Goal: Task Accomplishment & Management: Manage account settings

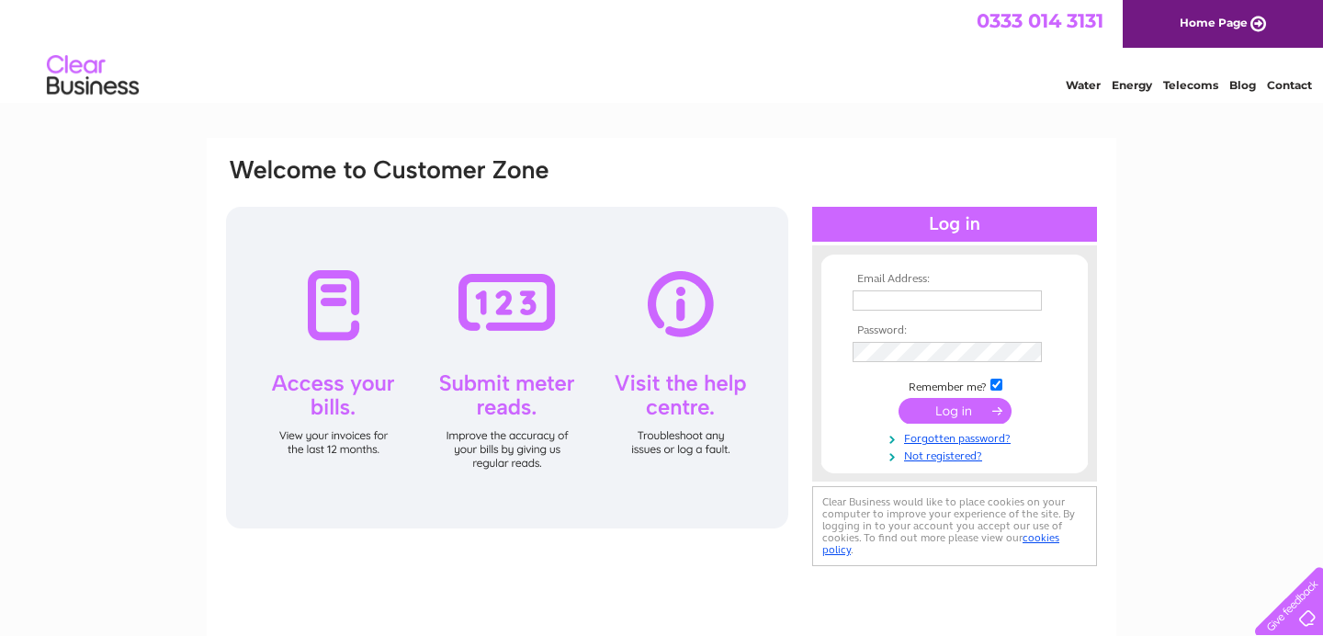
type input "[PERSON_NAME][EMAIL_ADDRESS][DOMAIN_NAME]"
click at [965, 406] on input "submit" at bounding box center [954, 411] width 113 height 26
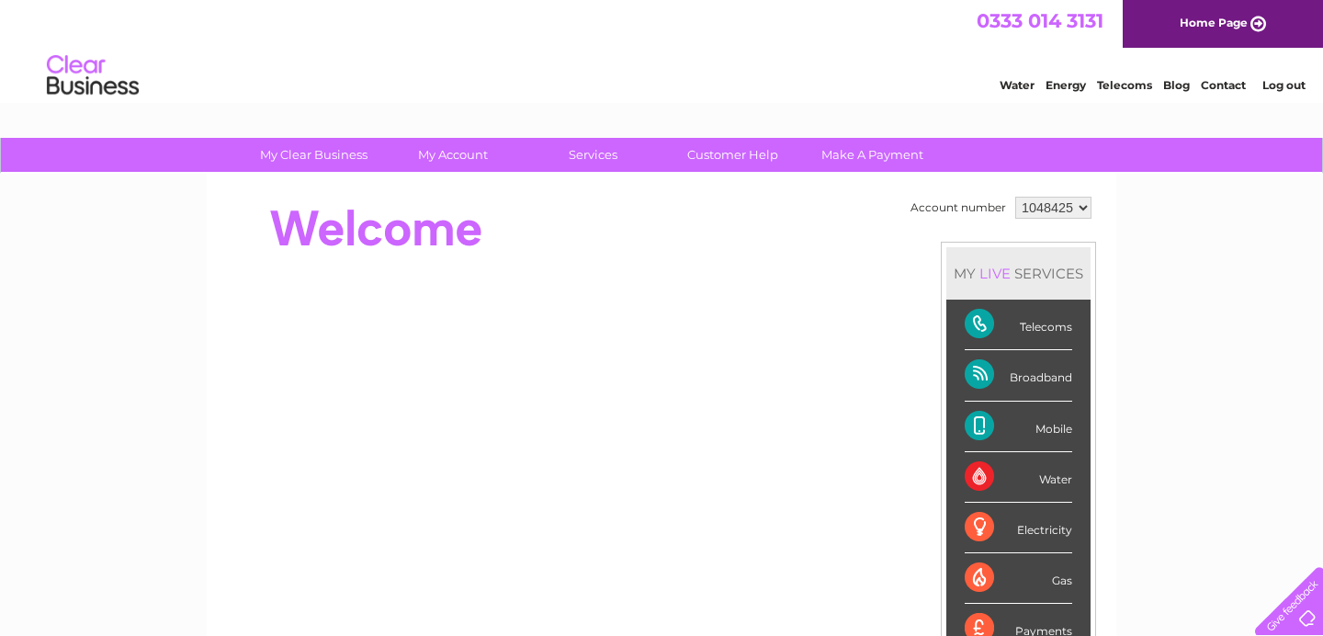
scroll to position [48, 0]
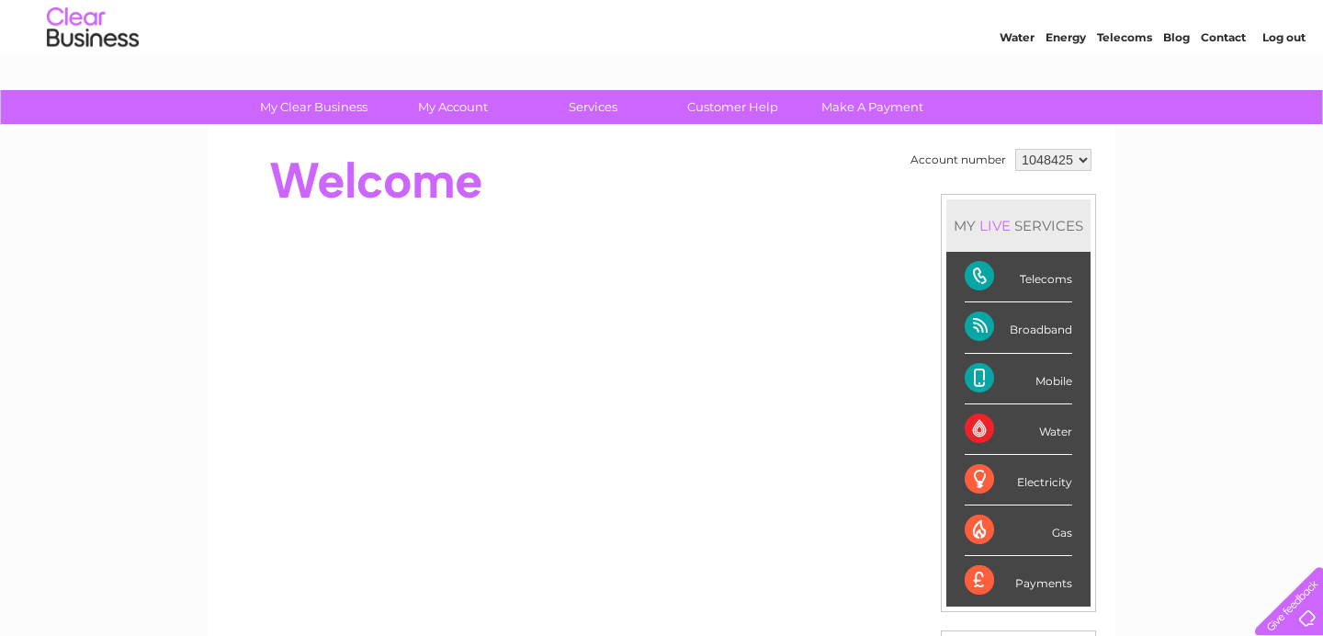
click at [1035, 287] on div "Telecoms" at bounding box center [1018, 277] width 107 height 51
click at [1050, 276] on div "Telecoms" at bounding box center [1018, 277] width 107 height 51
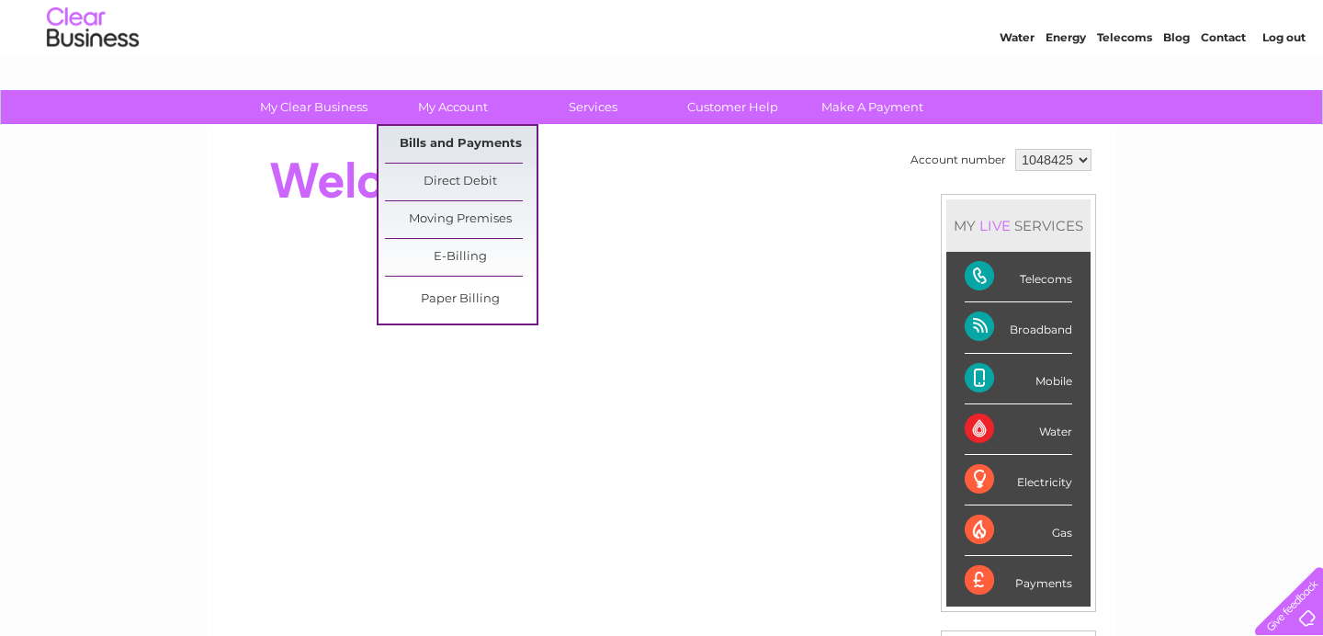
click at [474, 144] on link "Bills and Payments" at bounding box center [461, 144] width 152 height 37
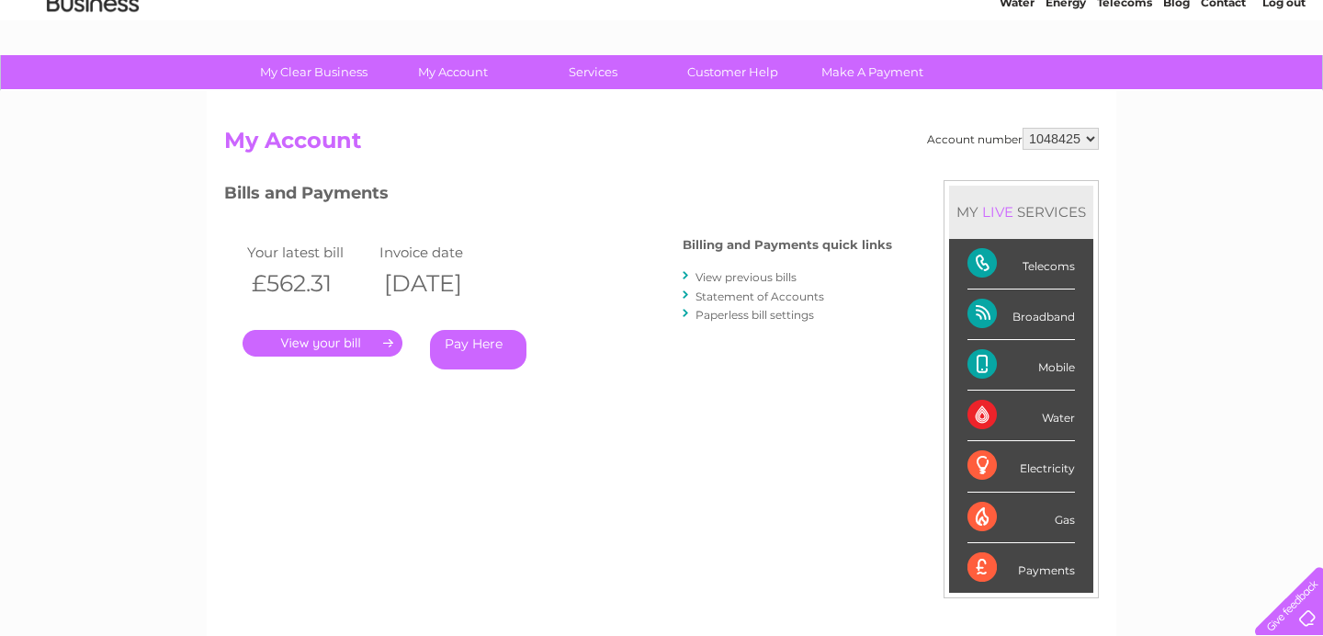
scroll to position [96, 0]
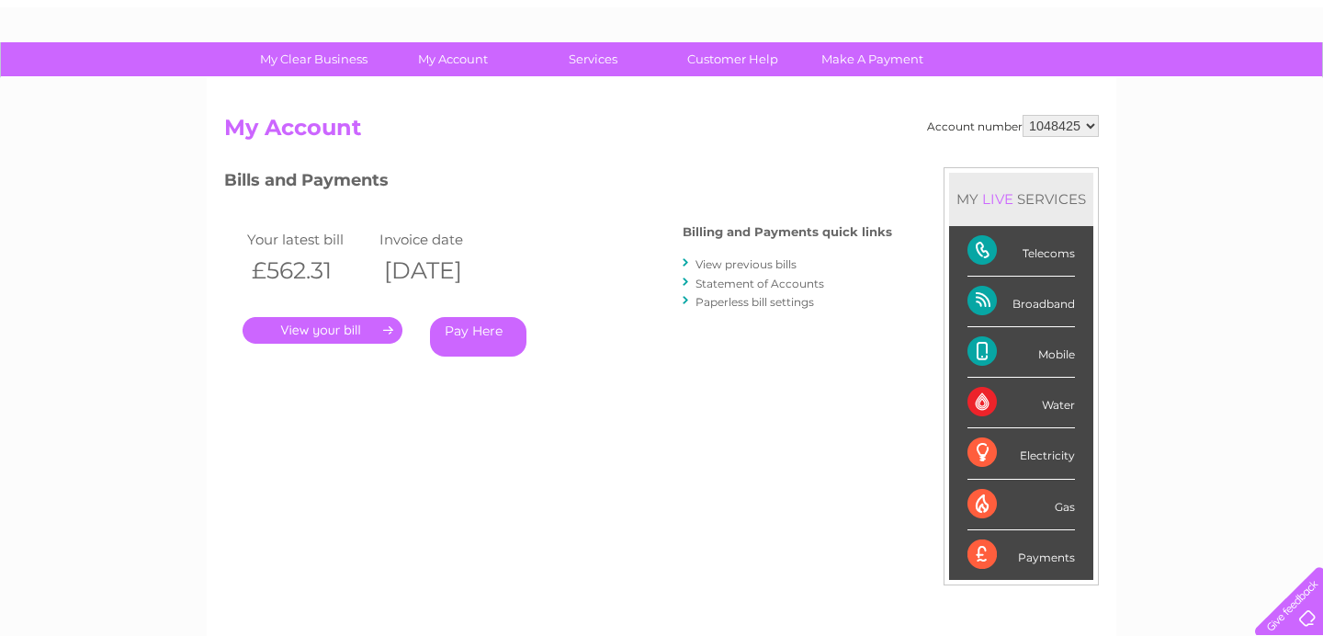
click at [342, 330] on link "." at bounding box center [323, 330] width 160 height 27
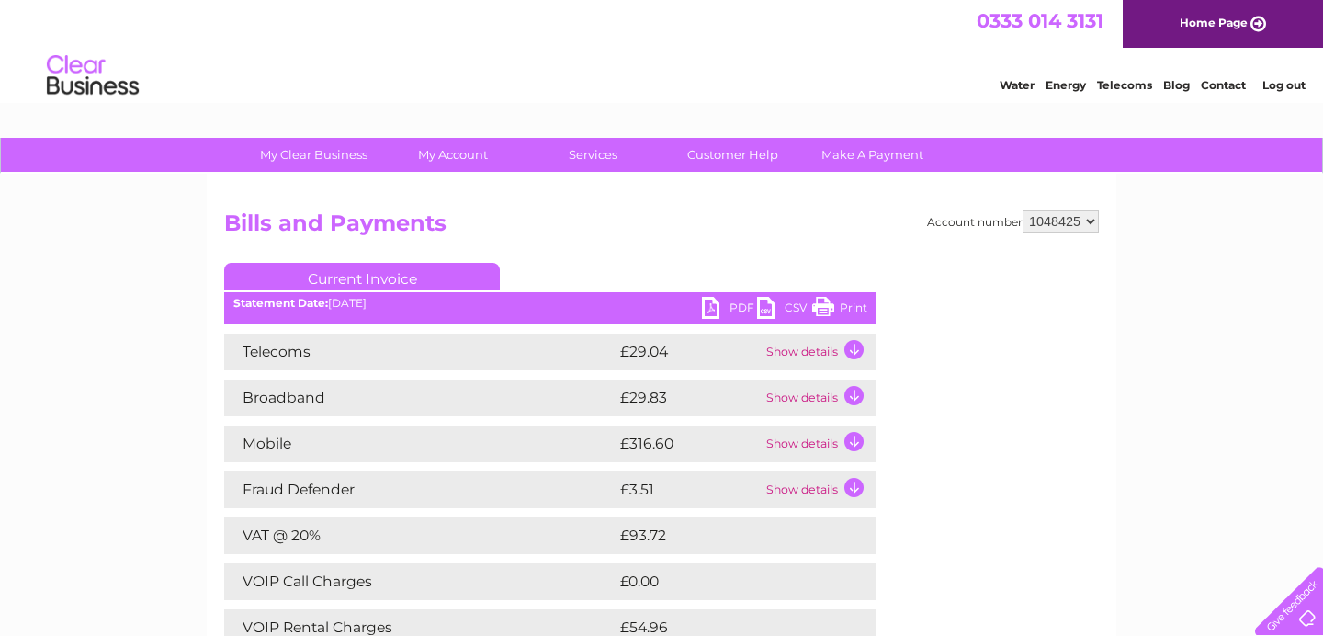
click at [1056, 223] on select "1048425" at bounding box center [1060, 221] width 76 height 22
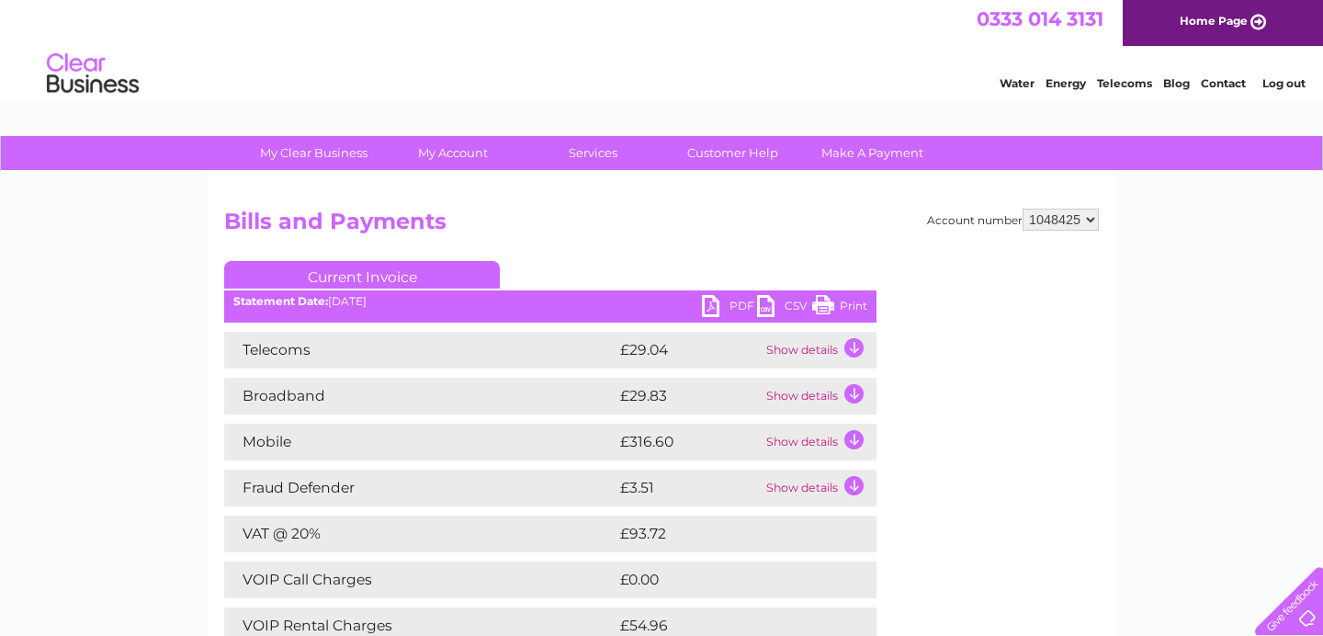
scroll to position [3, 0]
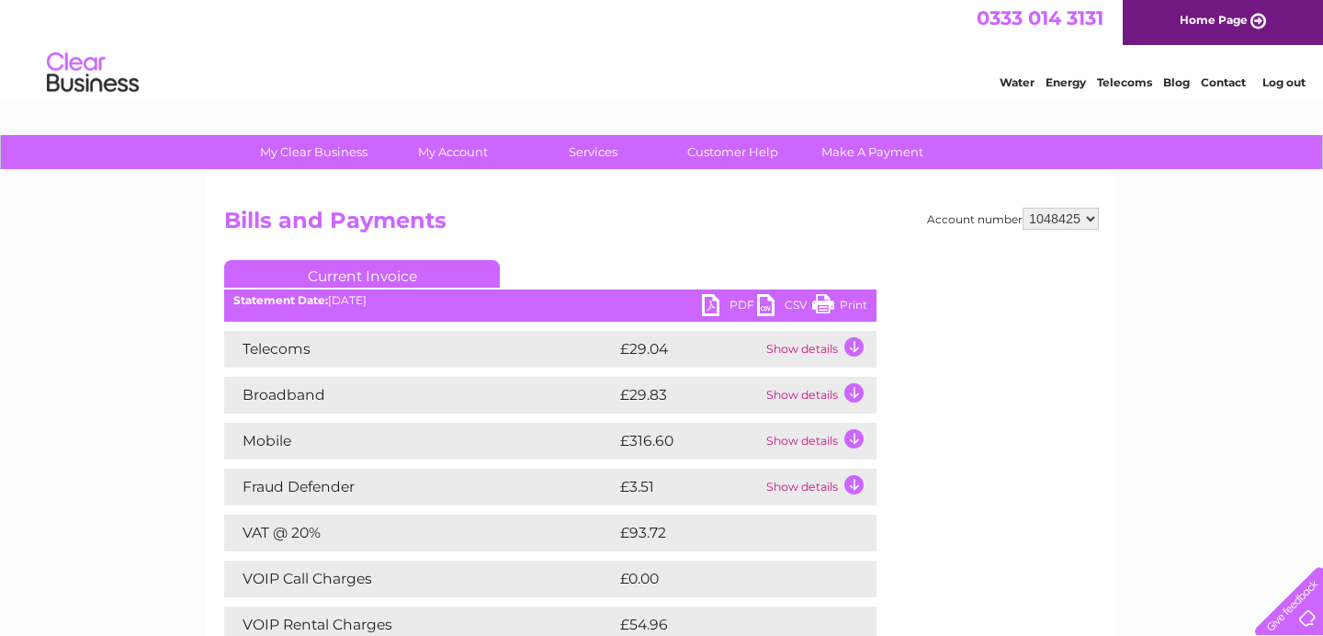
click at [1072, 231] on h2 "Bills and Payments" at bounding box center [661, 225] width 875 height 35
click at [1079, 219] on select "1048425" at bounding box center [1060, 219] width 76 height 22
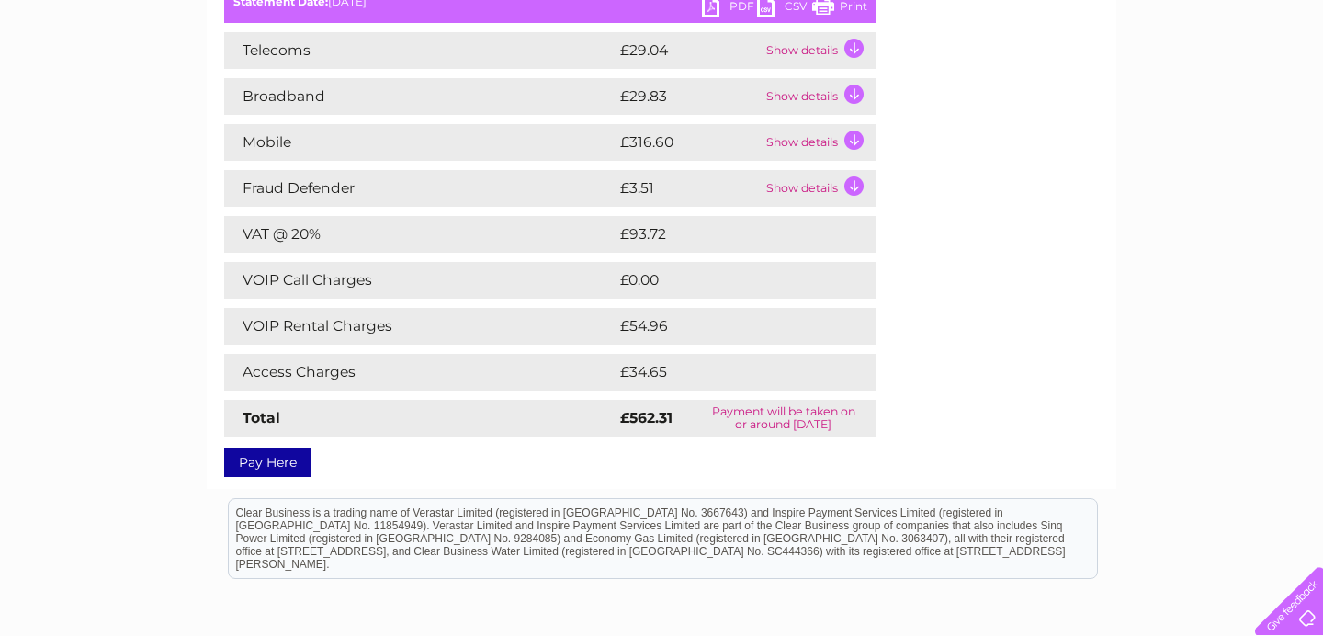
scroll to position [0, 0]
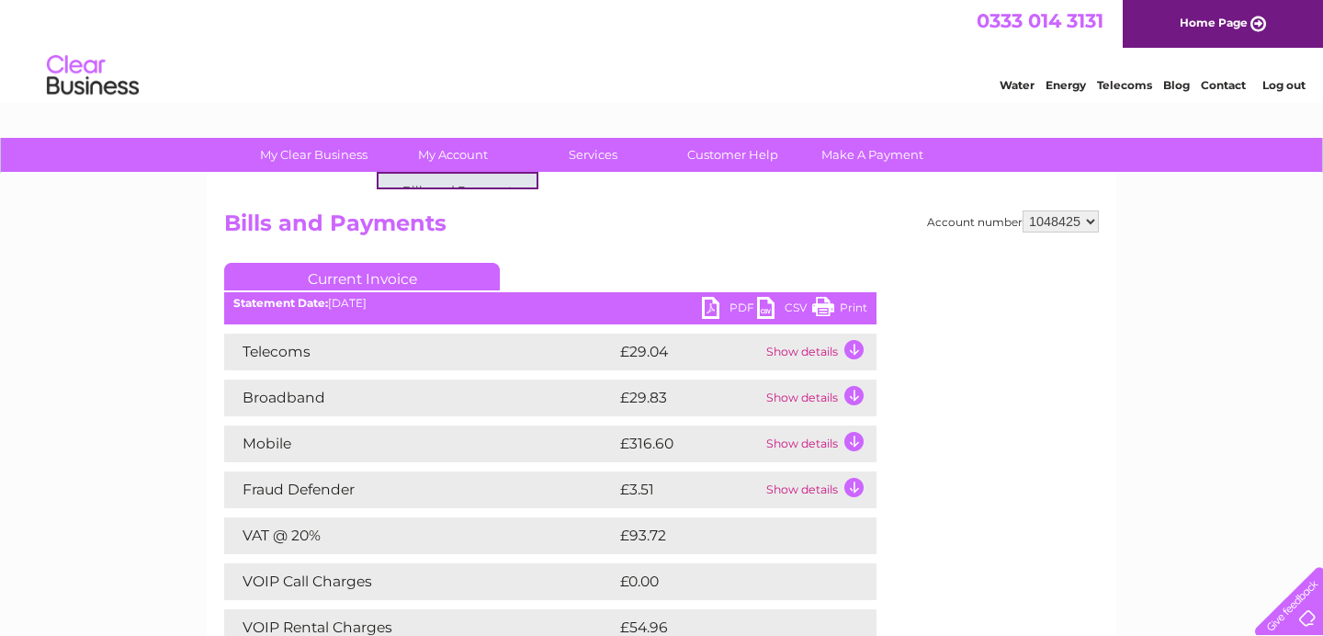
click at [685, 240] on h2 "Bills and Payments" at bounding box center [661, 227] width 875 height 35
click at [734, 306] on link "PDF" at bounding box center [729, 310] width 55 height 27
